Goal: Navigation & Orientation: Find specific page/section

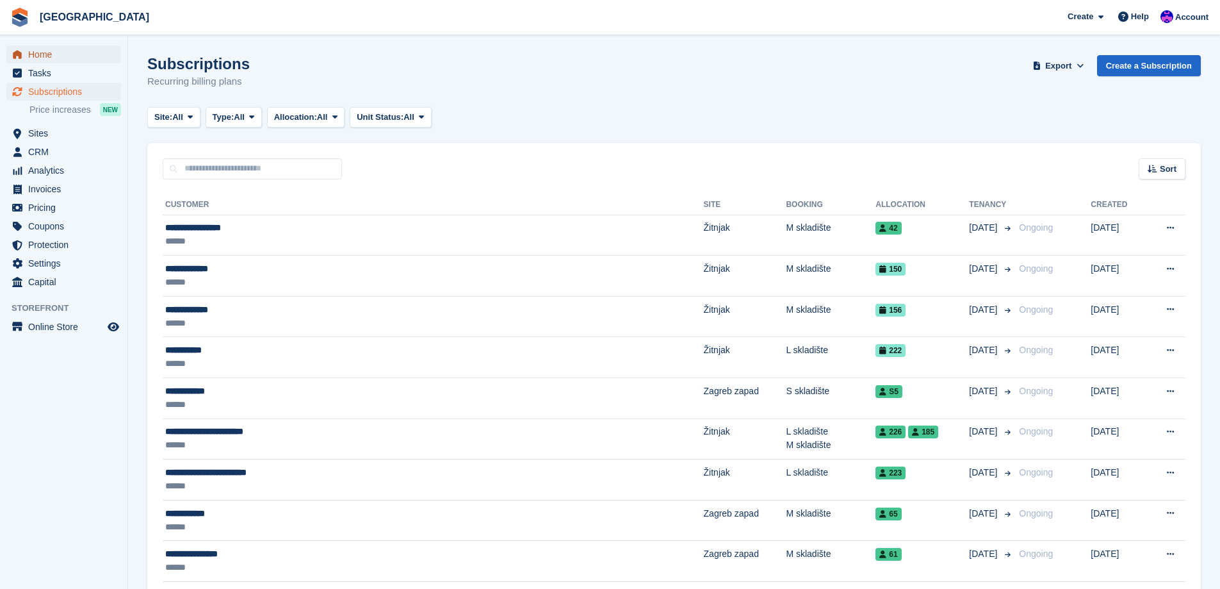
click at [50, 61] on span "Home" at bounding box center [66, 54] width 77 height 18
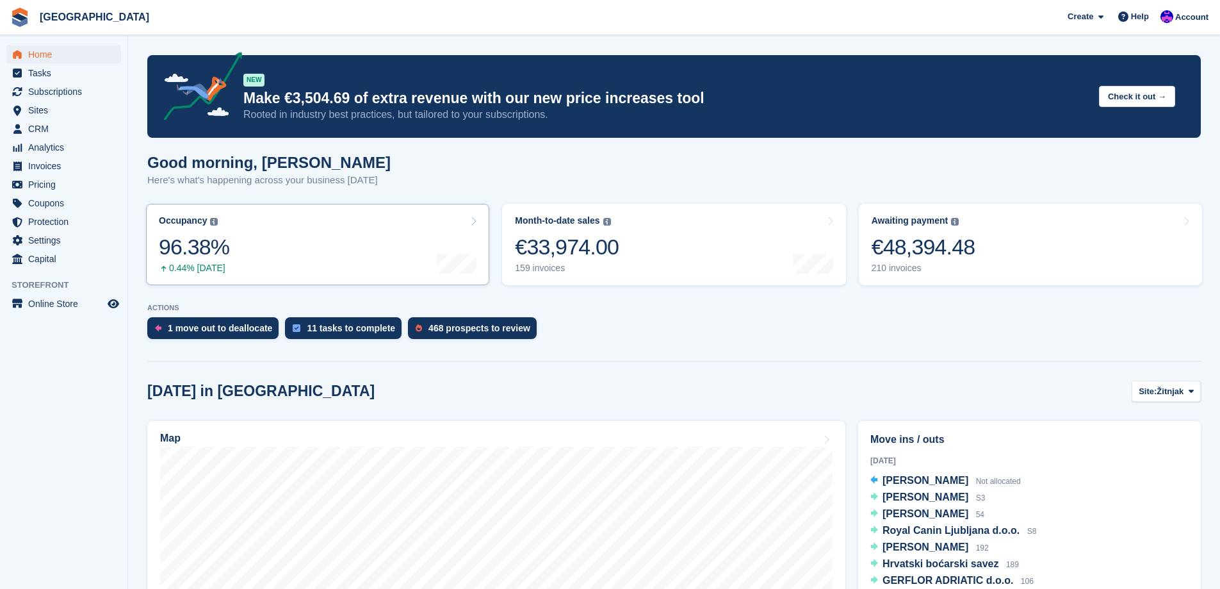
click at [263, 265] on link "Occupancy The percentage of all currently allocated units in terms of area. Inc…" at bounding box center [317, 244] width 343 height 81
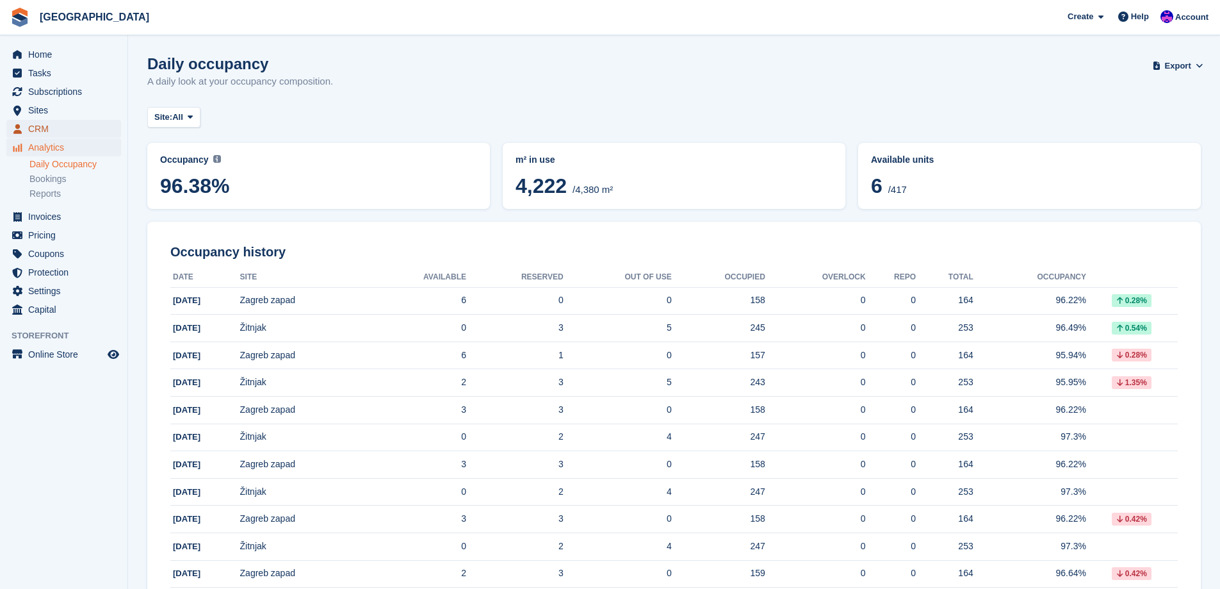
click at [47, 120] on span "CRM" at bounding box center [66, 129] width 77 height 18
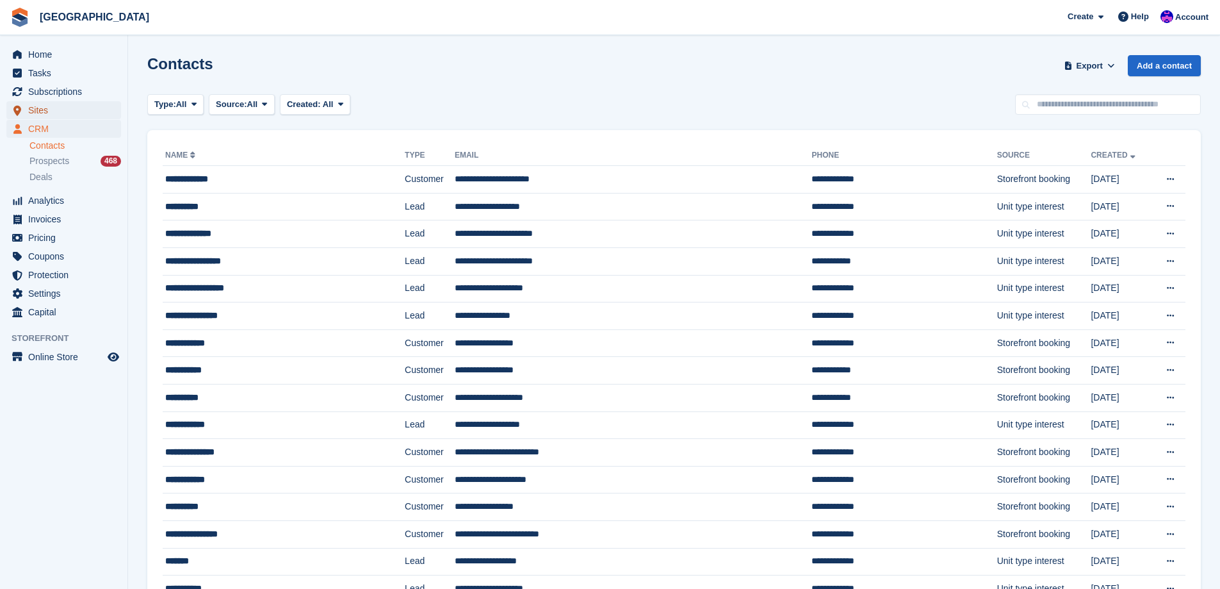
click at [54, 115] on span "Sites" at bounding box center [66, 110] width 77 height 18
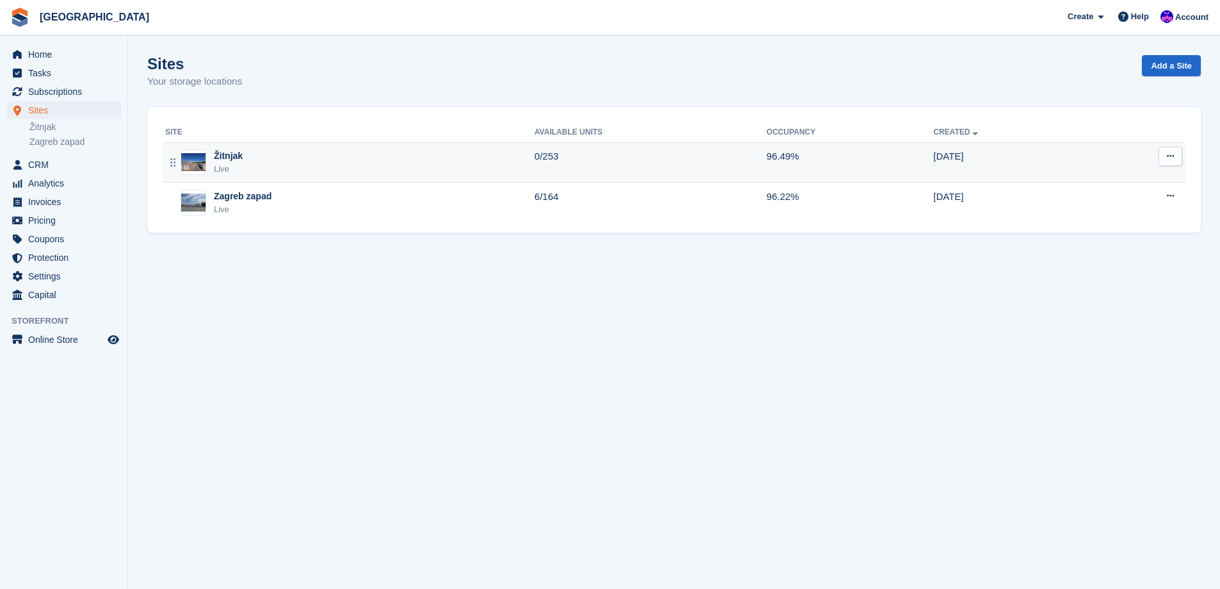
click at [369, 168] on div "Žitnjak Live" at bounding box center [350, 162] width 370 height 26
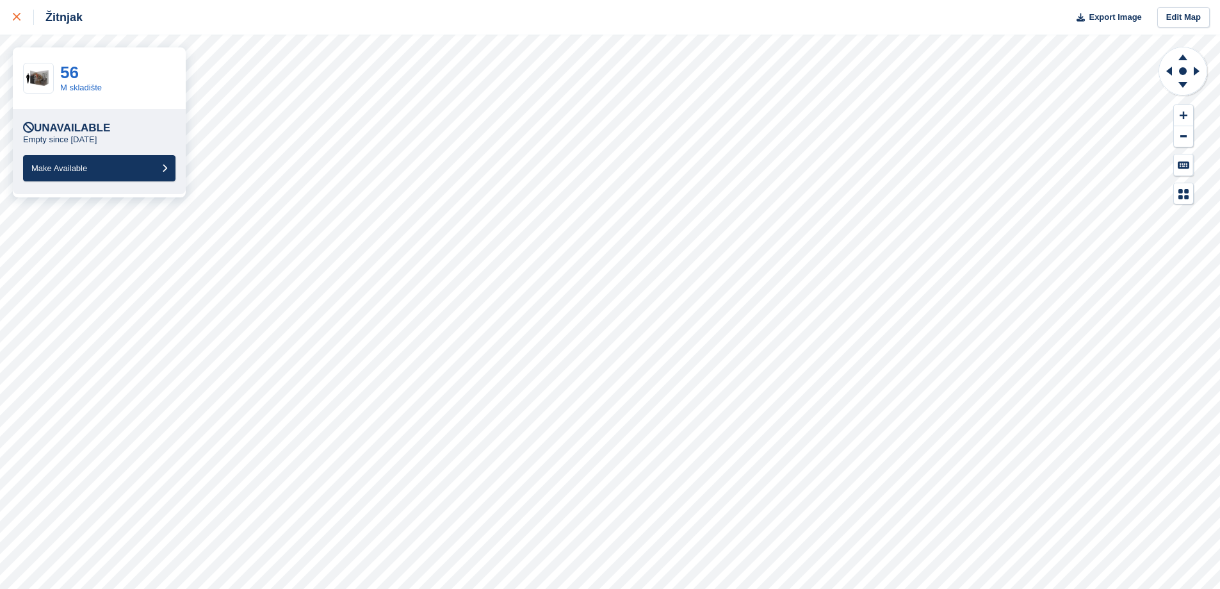
click at [16, 15] on icon at bounding box center [17, 17] width 8 height 8
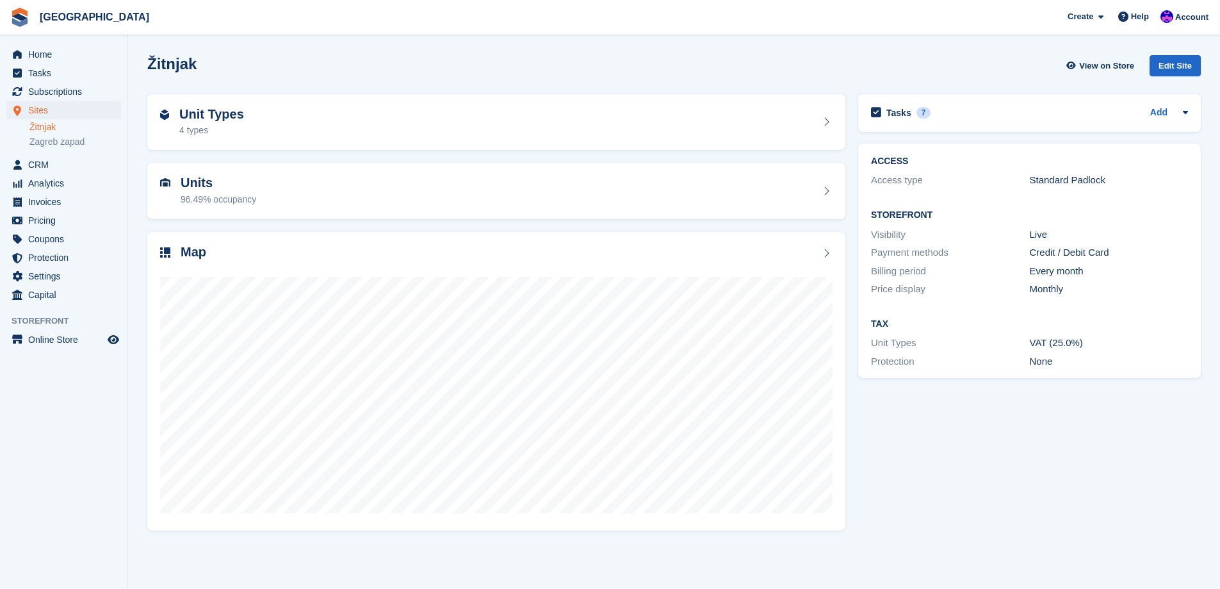
click at [35, 152] on div "Sites Sites Sites Žitnjak Zagreb zapad Žitnjak Zagreb zapad" at bounding box center [63, 128] width 127 height 54
click at [38, 142] on link "Zagreb zapad" at bounding box center [75, 142] width 92 height 12
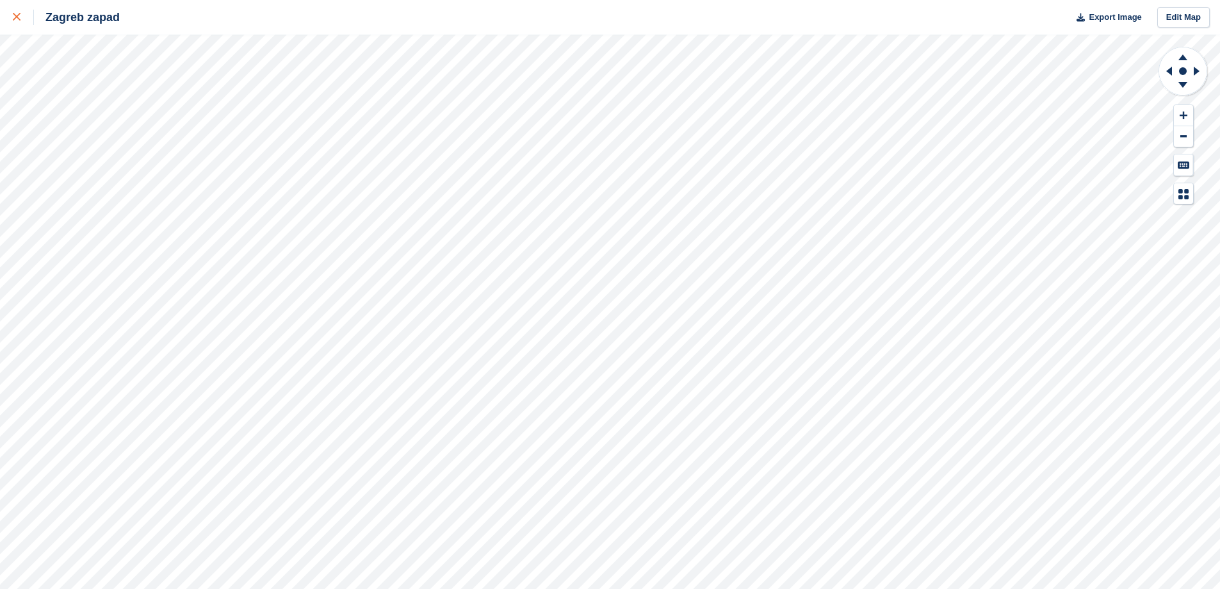
click at [27, 20] on div at bounding box center [23, 17] width 21 height 15
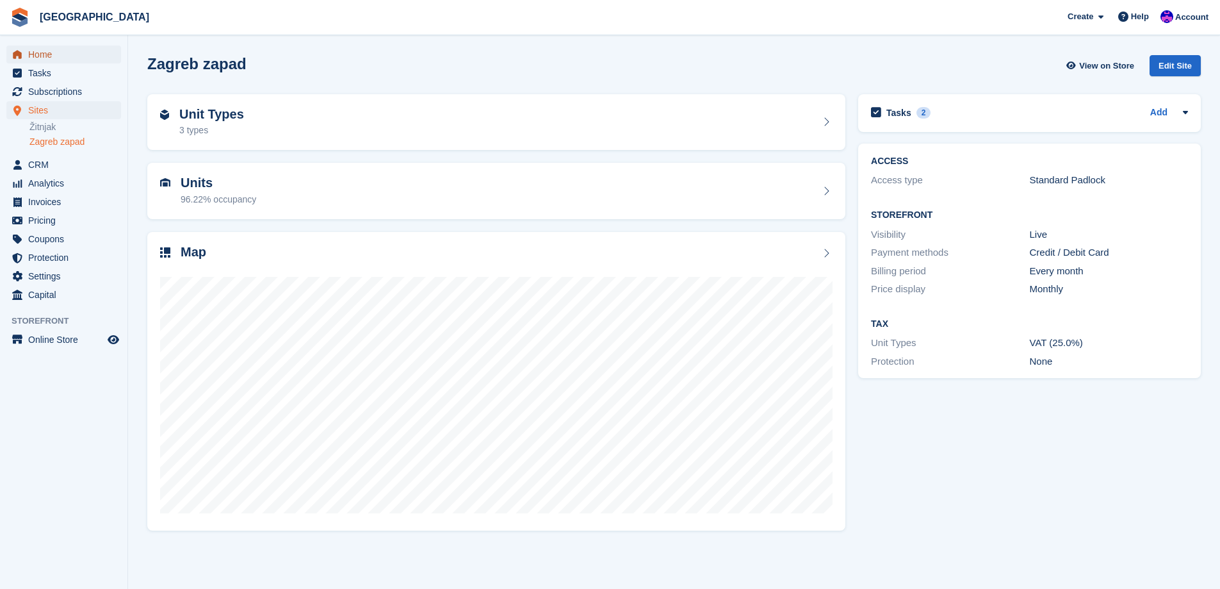
click at [60, 63] on span "Home" at bounding box center [66, 54] width 77 height 18
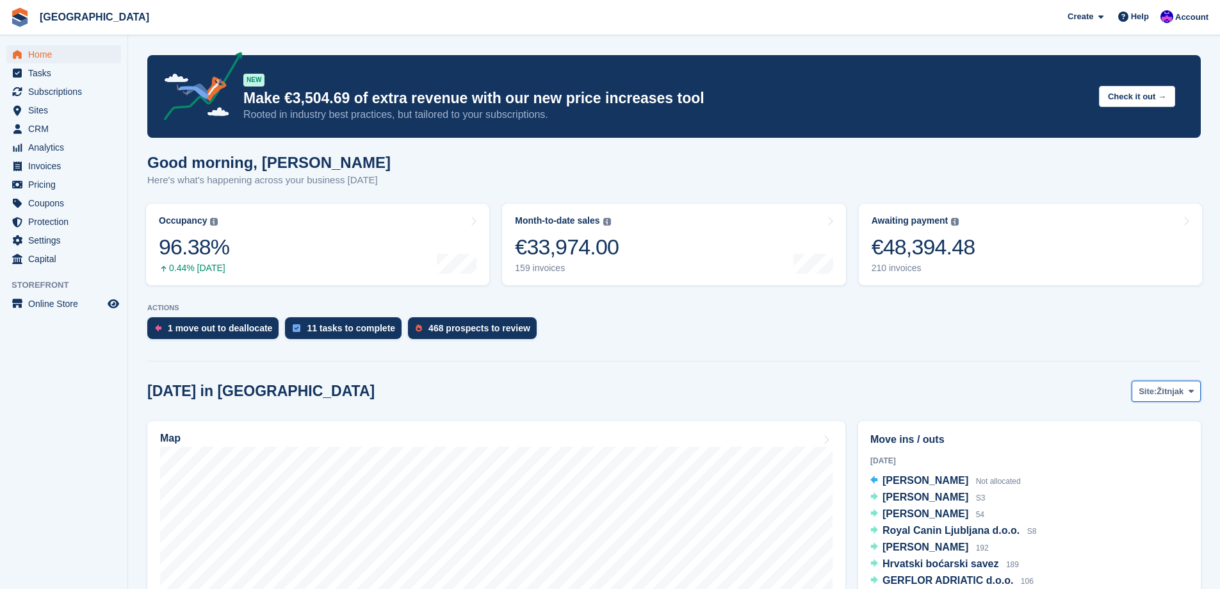
click at [1184, 391] on span "Žitnjak" at bounding box center [1170, 391] width 27 height 13
click at [1144, 425] on link "Žitnjak" at bounding box center [1139, 421] width 111 height 23
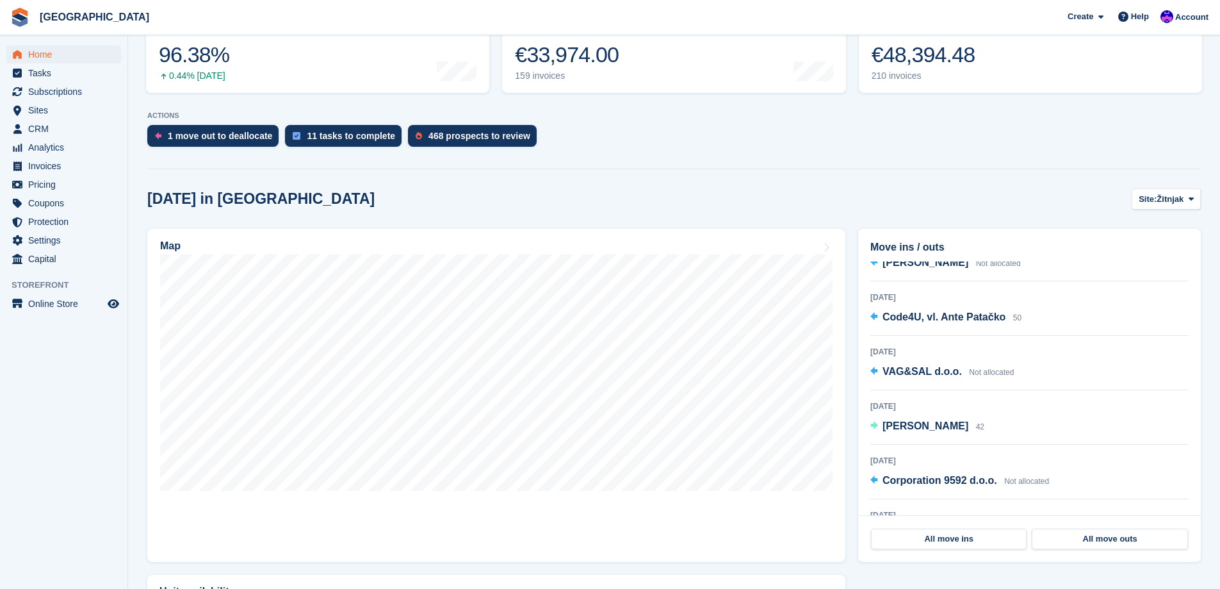
scroll to position [2172, 0]
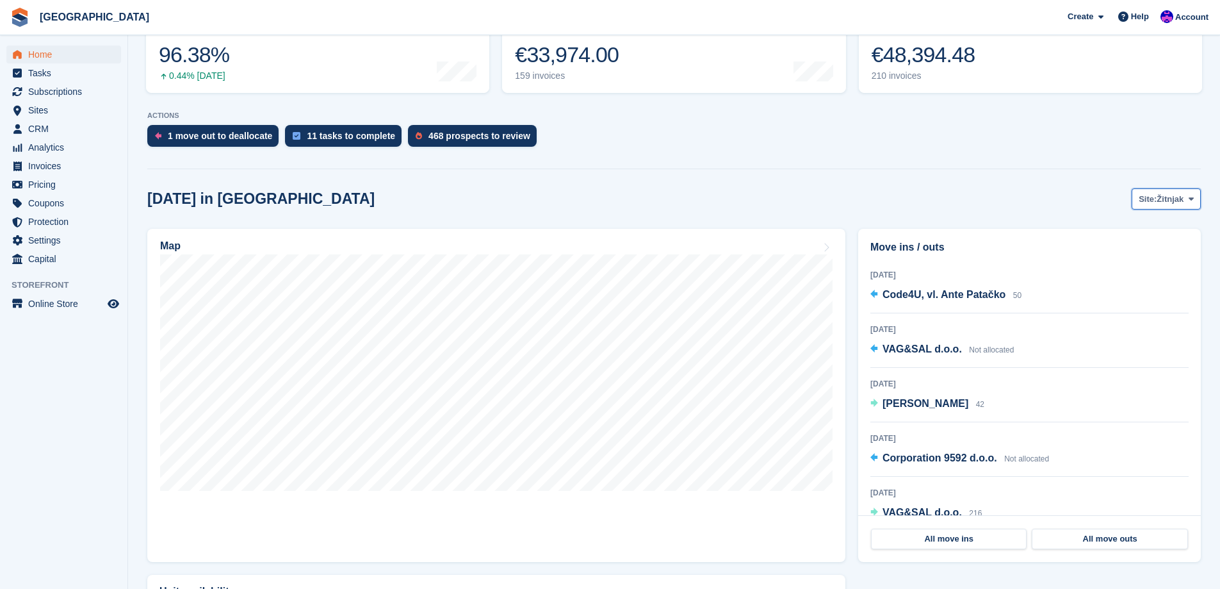
click at [1168, 208] on button "Site: Žitnjak" at bounding box center [1166, 198] width 69 height 21
click at [1118, 248] on link "Zagreb zapad" at bounding box center [1139, 252] width 111 height 23
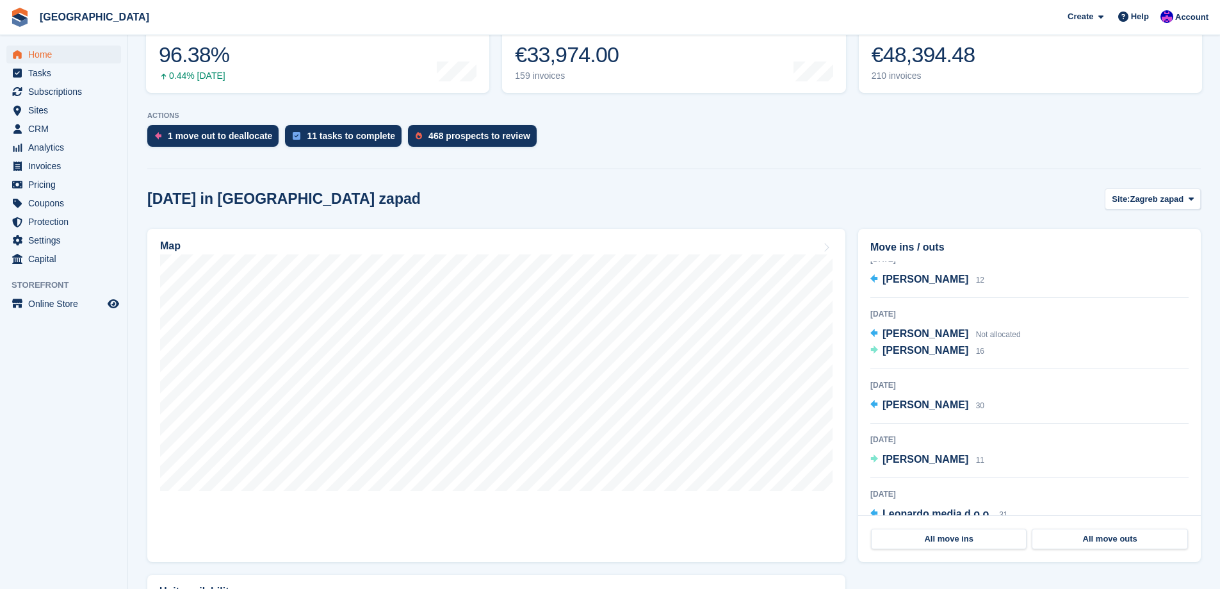
scroll to position [576, 0]
click at [929, 345] on span "Sonja Prvan" at bounding box center [926, 345] width 86 height 11
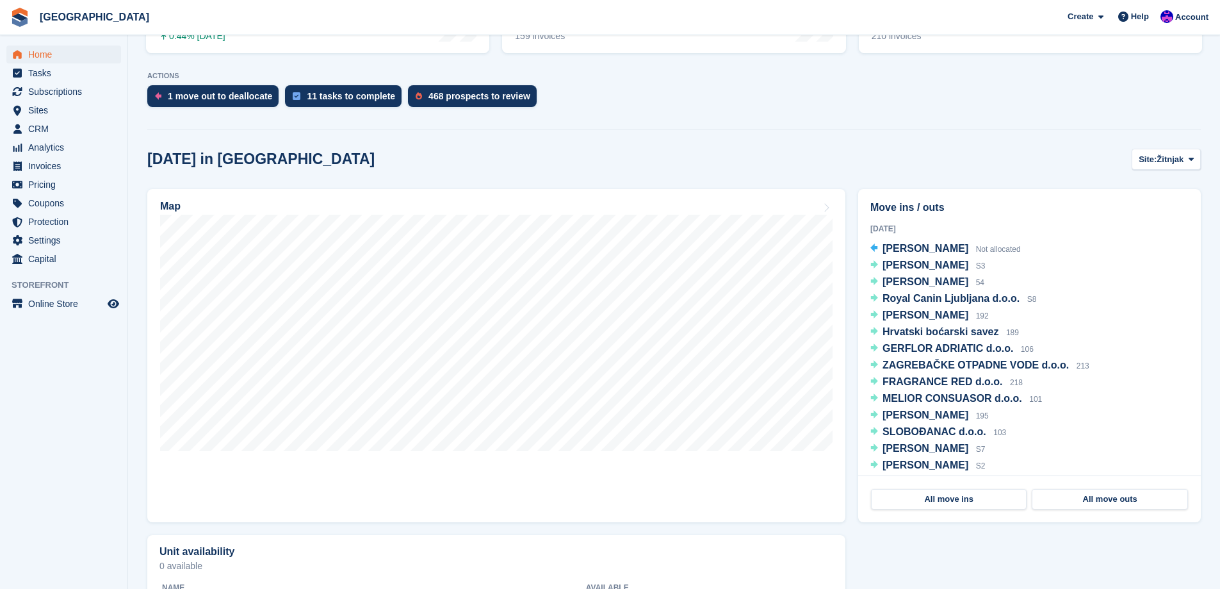
scroll to position [128, 0]
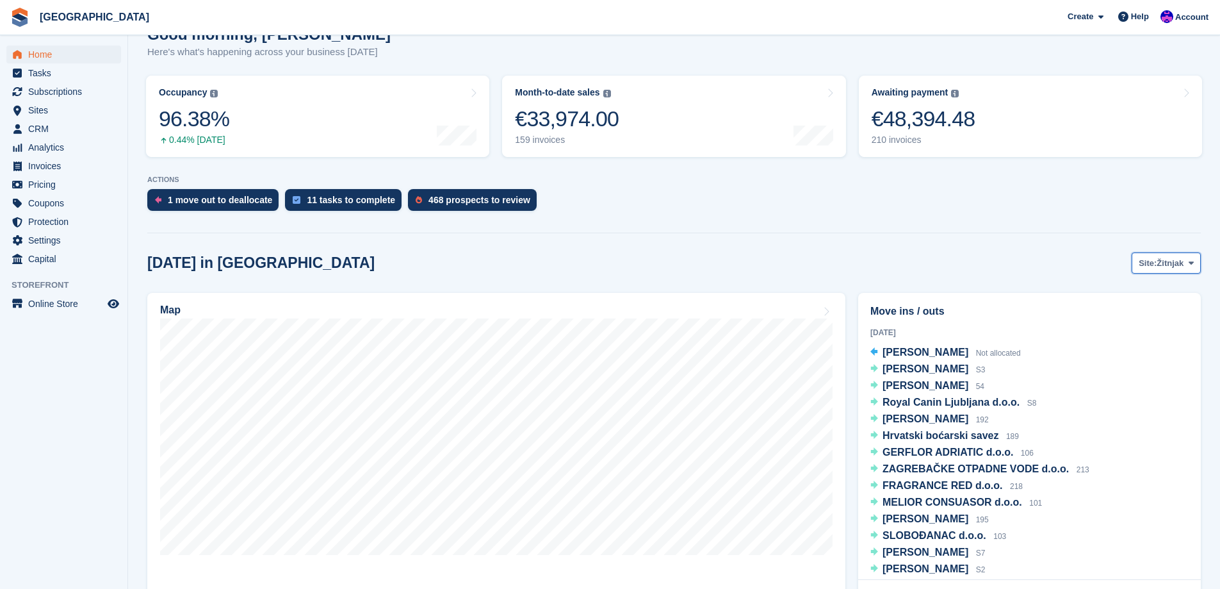
click at [1175, 261] on span "Žitnjak" at bounding box center [1170, 263] width 27 height 13
click at [1148, 314] on link "Zagreb zapad" at bounding box center [1139, 316] width 111 height 23
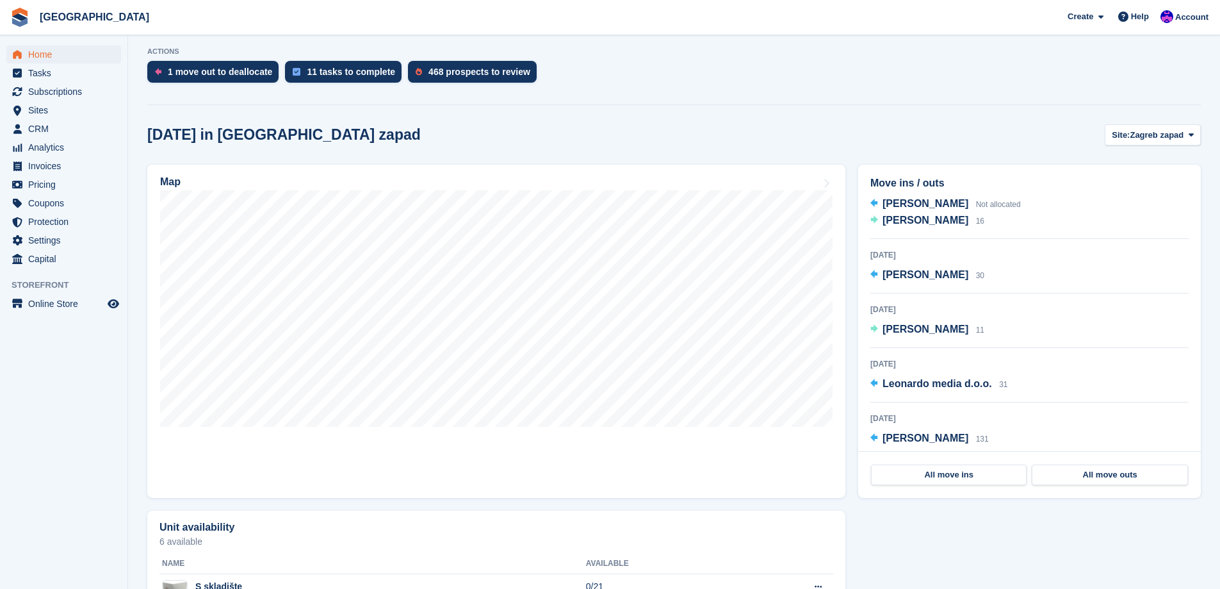
scroll to position [643, 0]
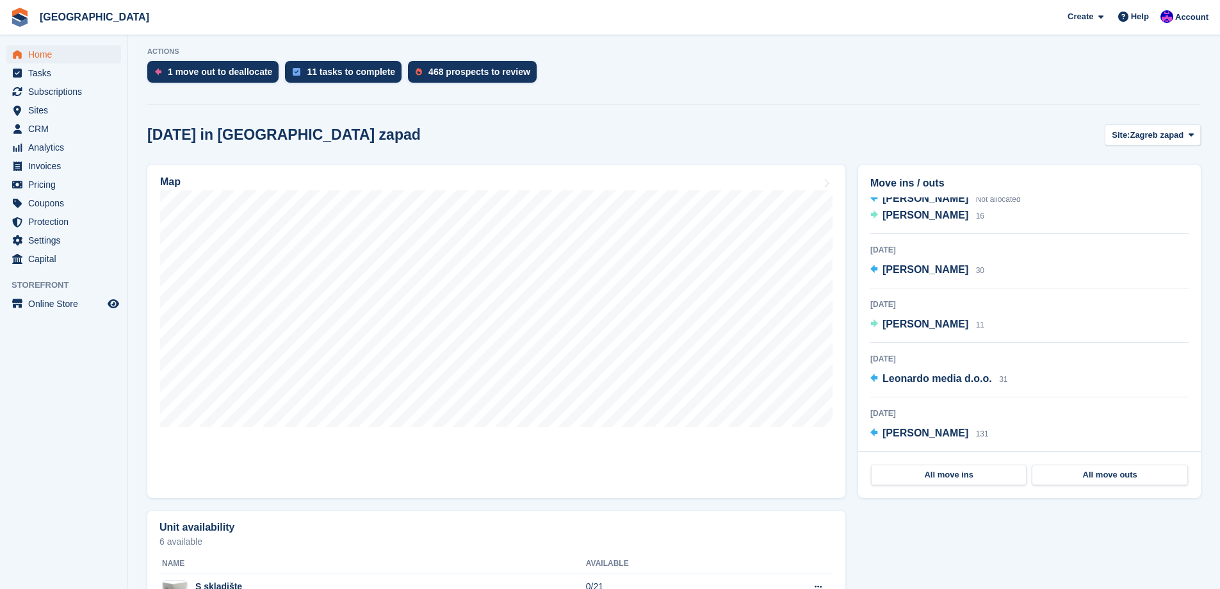
click at [834, 106] on section "NEW Make €3,504.69 of extra revenue with our new price increases tool Rooted in…" at bounding box center [674, 234] width 1092 height 980
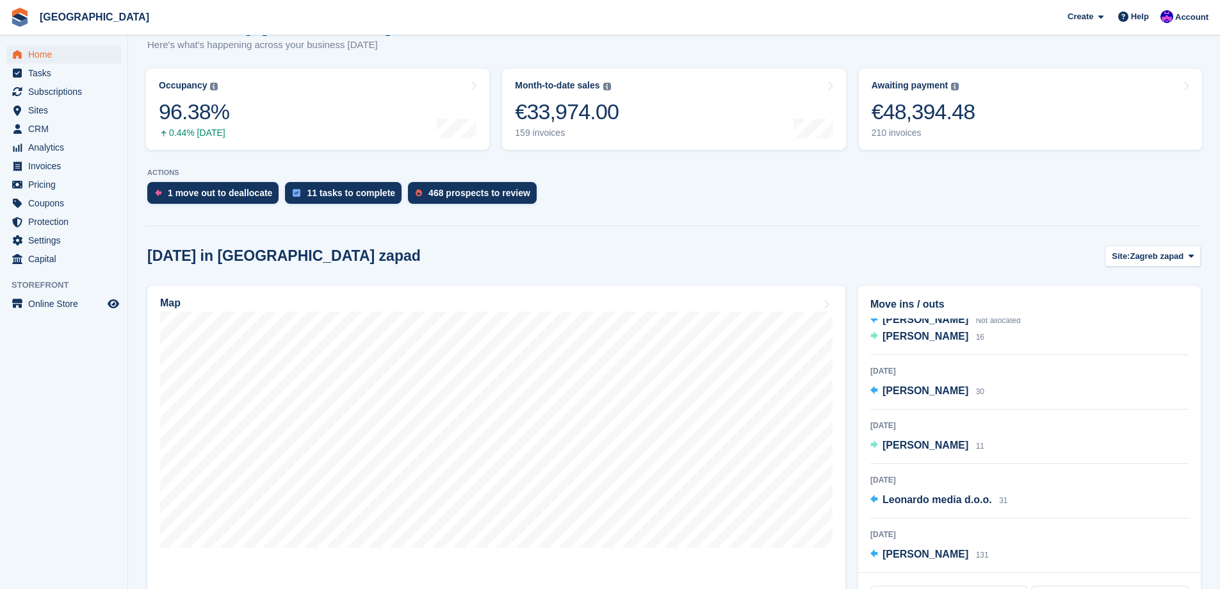
scroll to position [0, 0]
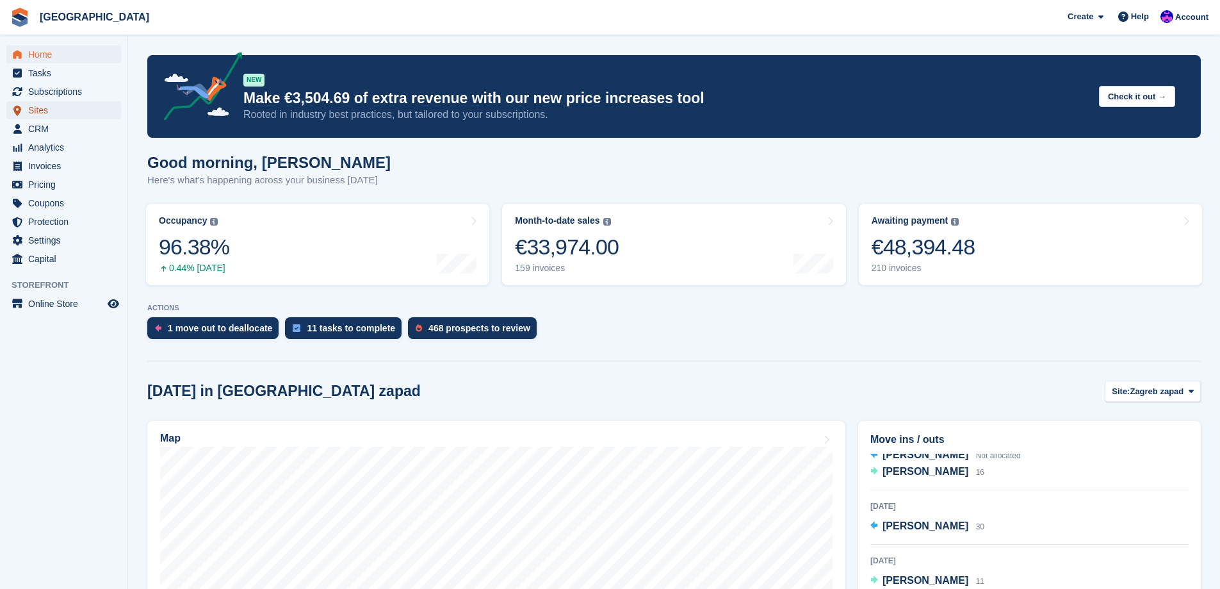
click at [43, 106] on span "Sites" at bounding box center [66, 110] width 77 height 18
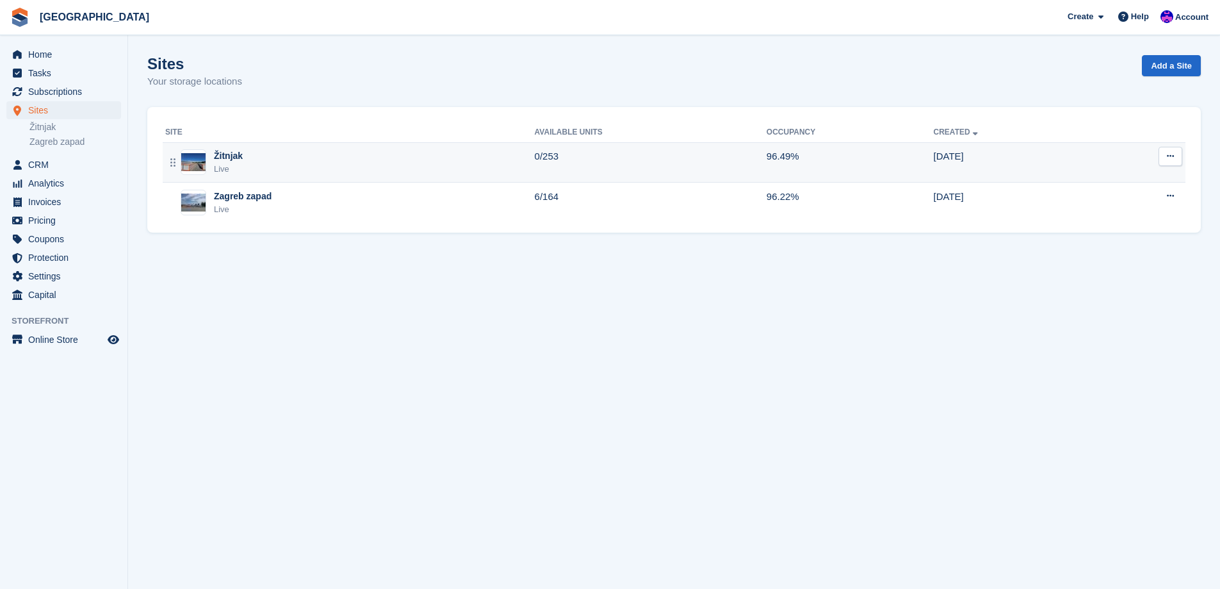
click at [254, 168] on div "Žitnjak Live" at bounding box center [350, 162] width 370 height 26
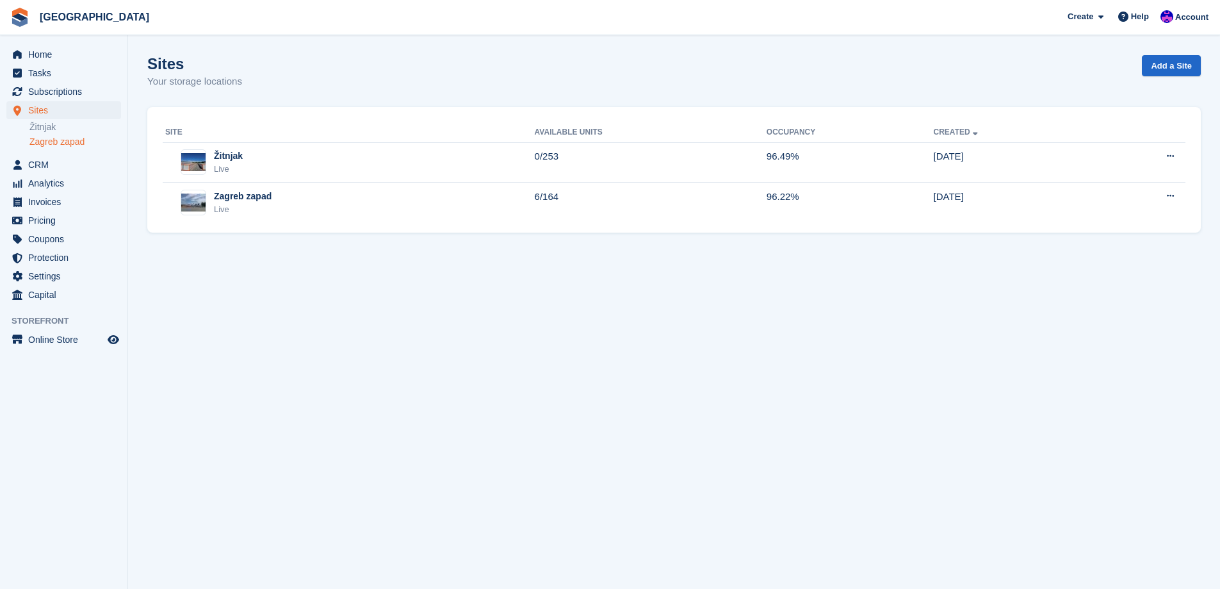
click at [82, 143] on link "Zagreb zapad" at bounding box center [75, 142] width 92 height 12
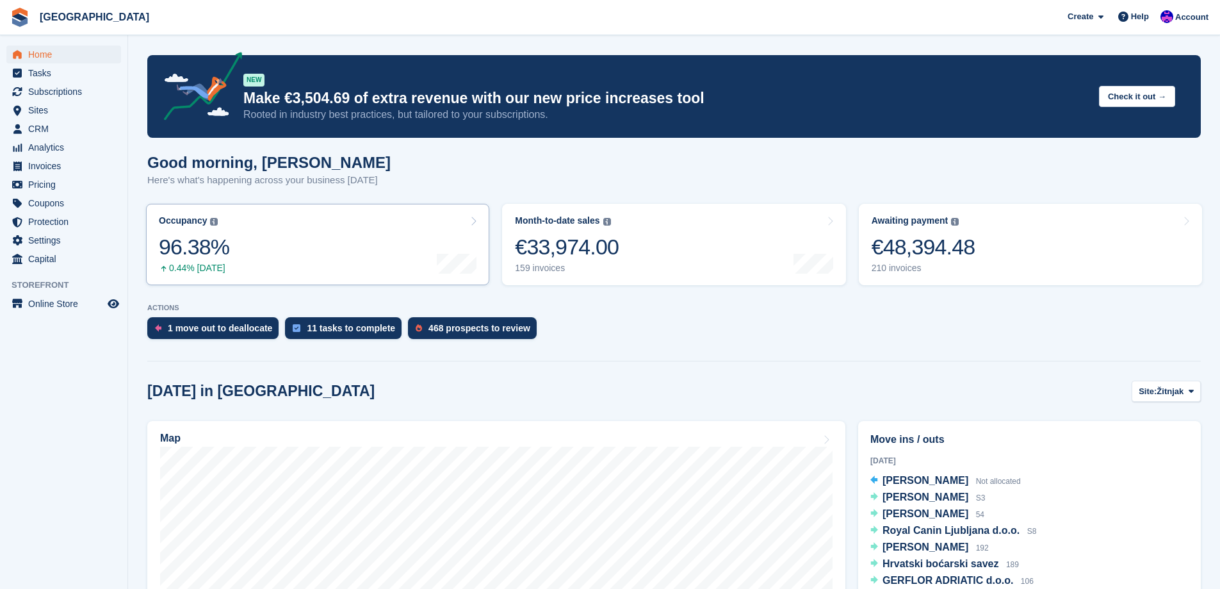
click at [293, 219] on link "Occupancy The percentage of all currently allocated units in terms of area. Inc…" at bounding box center [317, 244] width 343 height 81
